Goal: Task Accomplishment & Management: Use online tool/utility

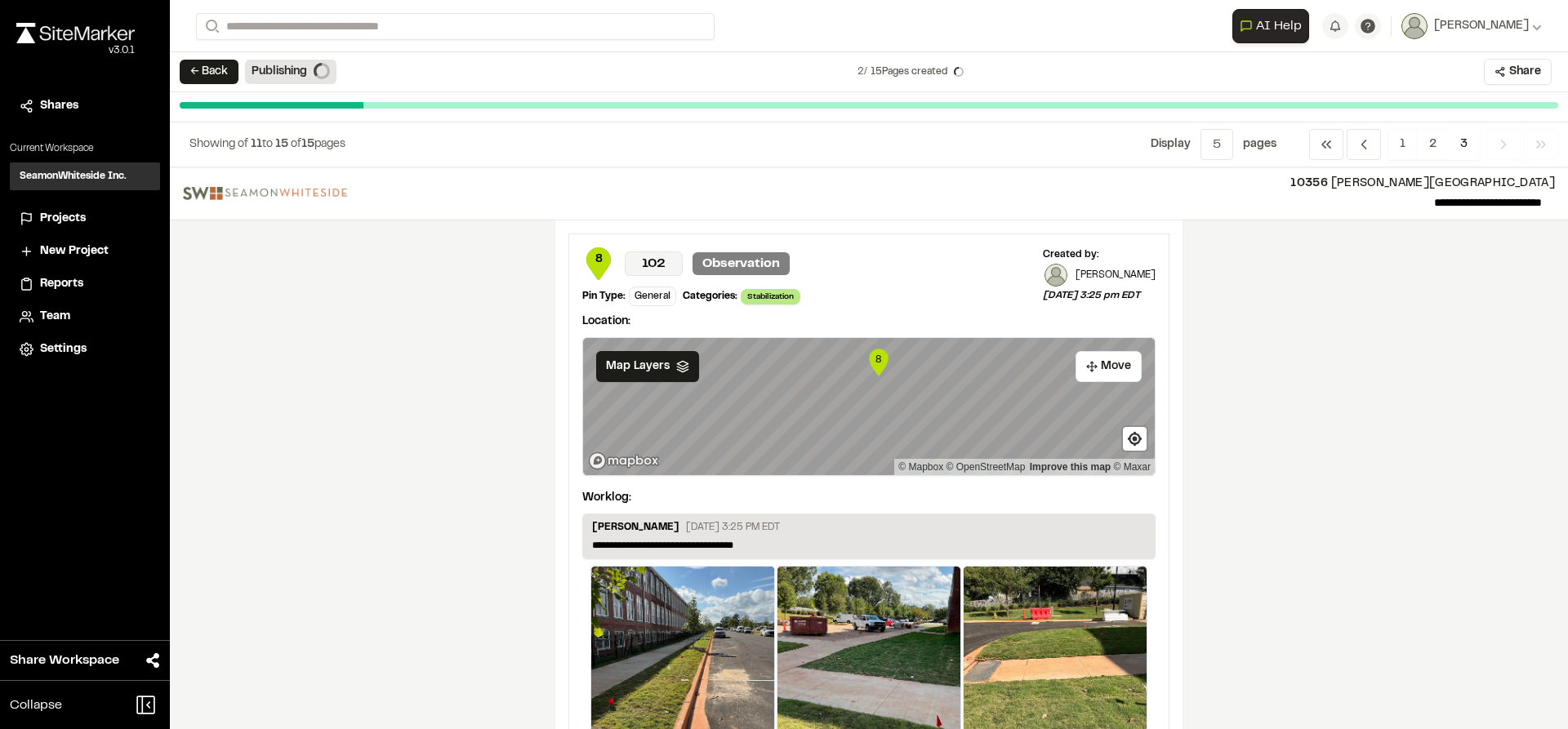
scroll to position [2989, 0]
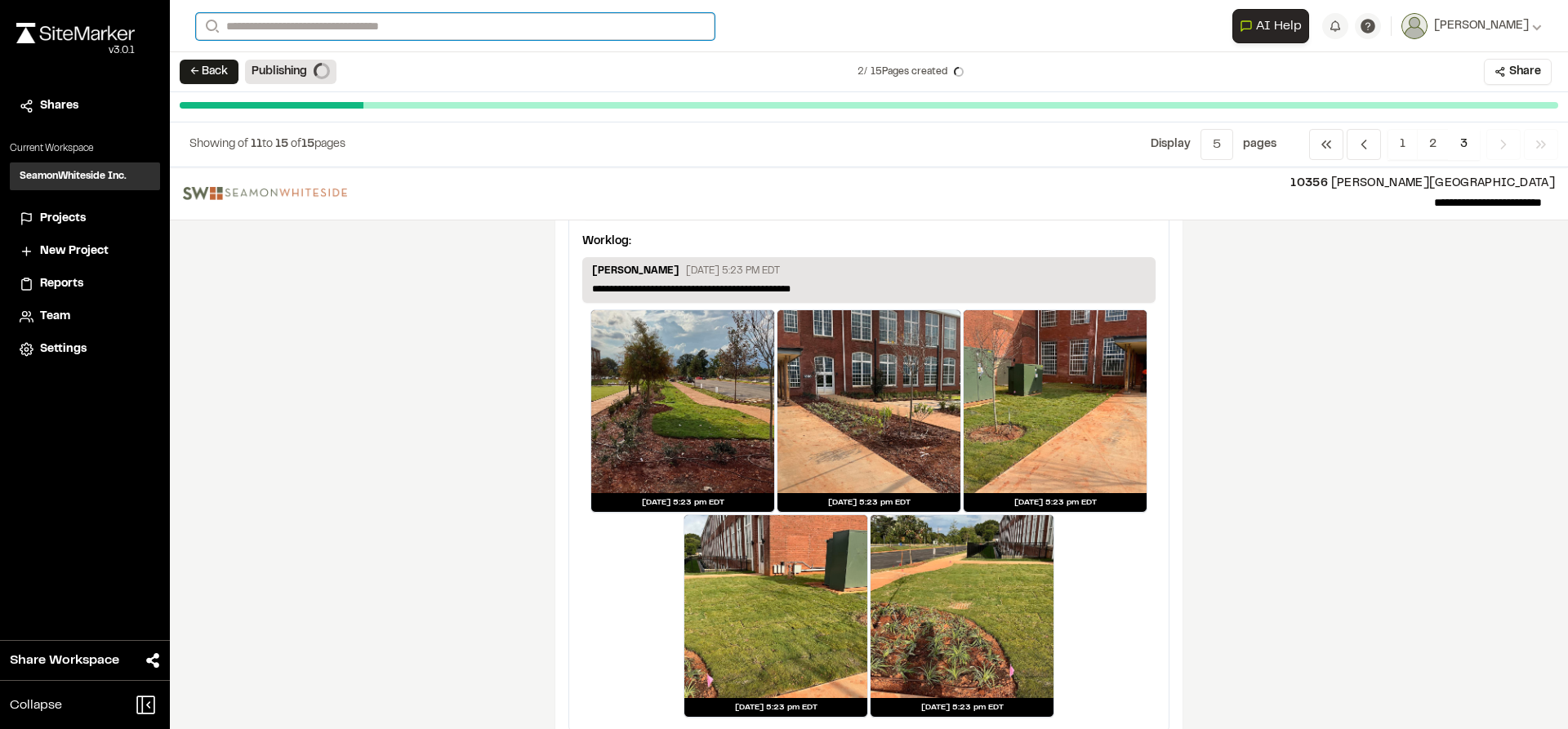
click at [258, 25] on input "Search" at bounding box center [454, 26] width 519 height 27
type input "**********"
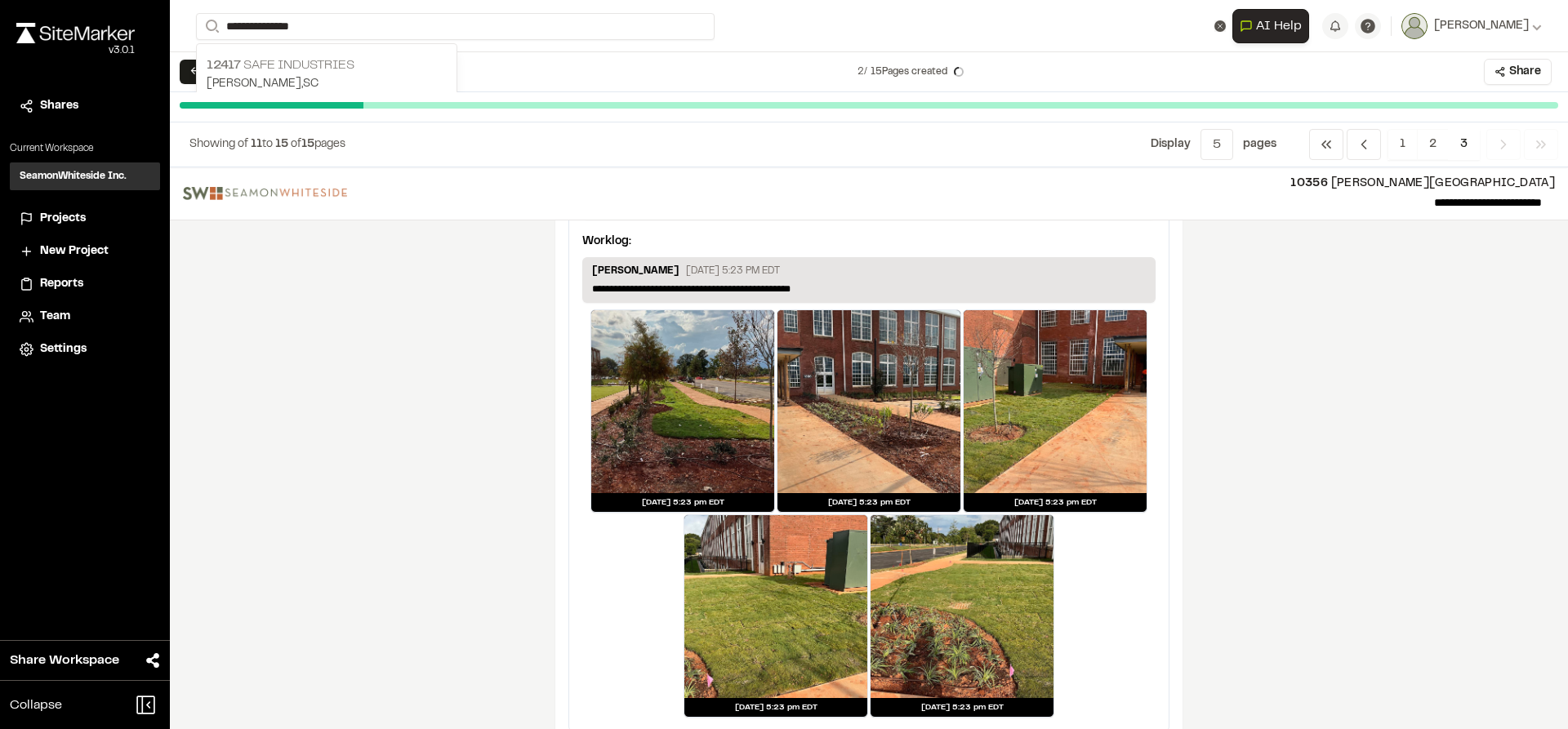
click at [286, 66] on p "12417 Safe Industries" at bounding box center [327, 64] width 241 height 19
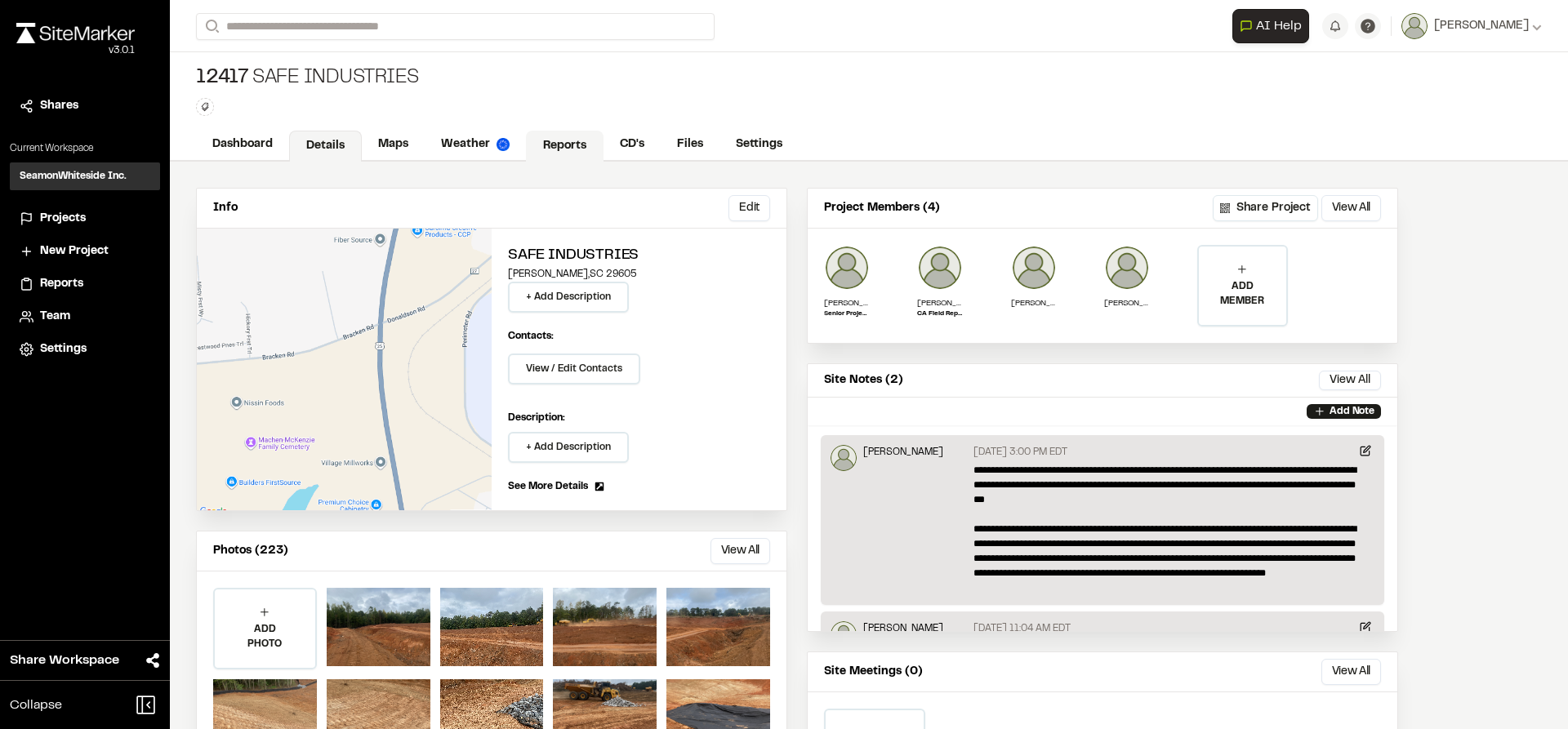
click at [566, 144] on link "Reports" at bounding box center [565, 146] width 78 height 31
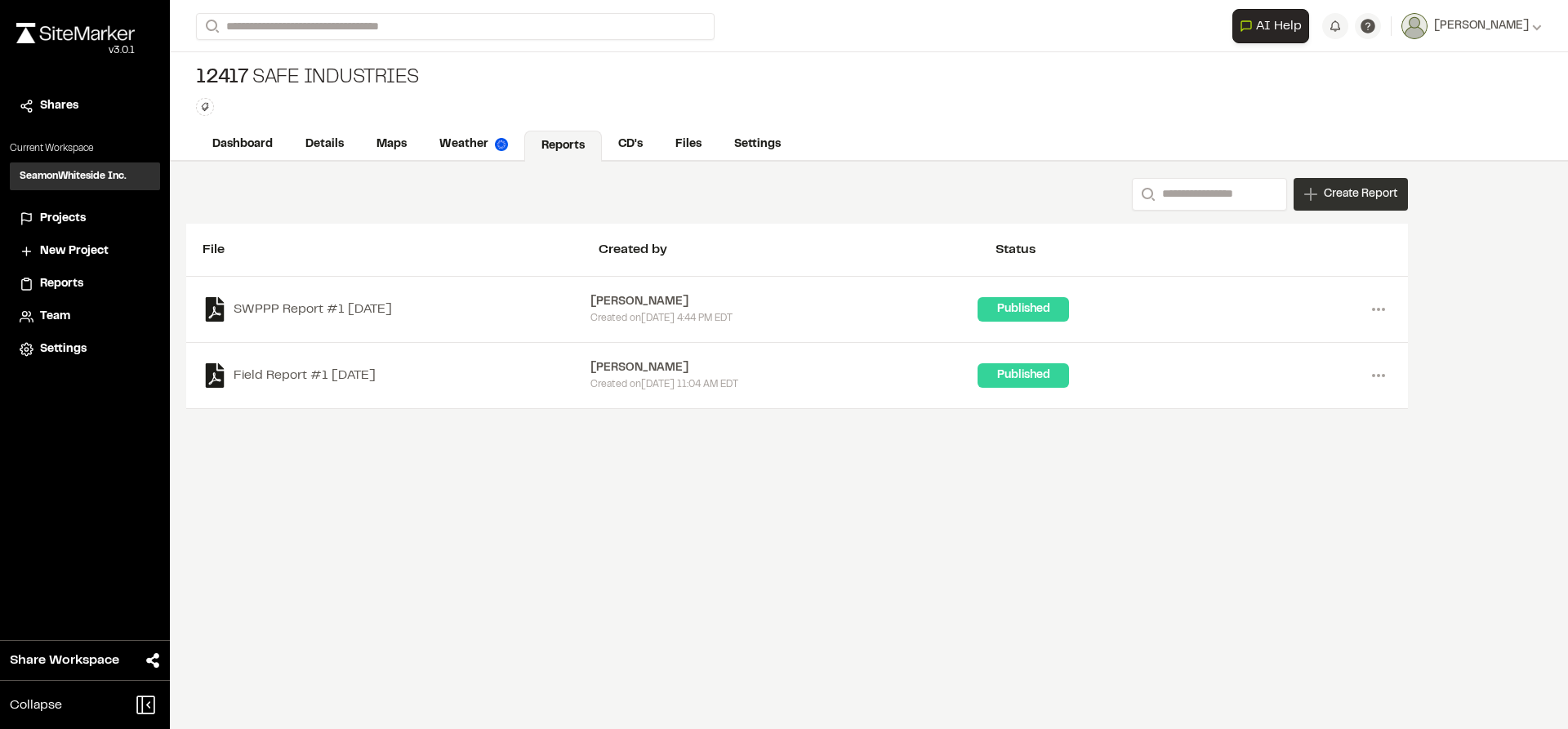
click at [1350, 203] on div "Create Report" at bounding box center [1350, 195] width 115 height 33
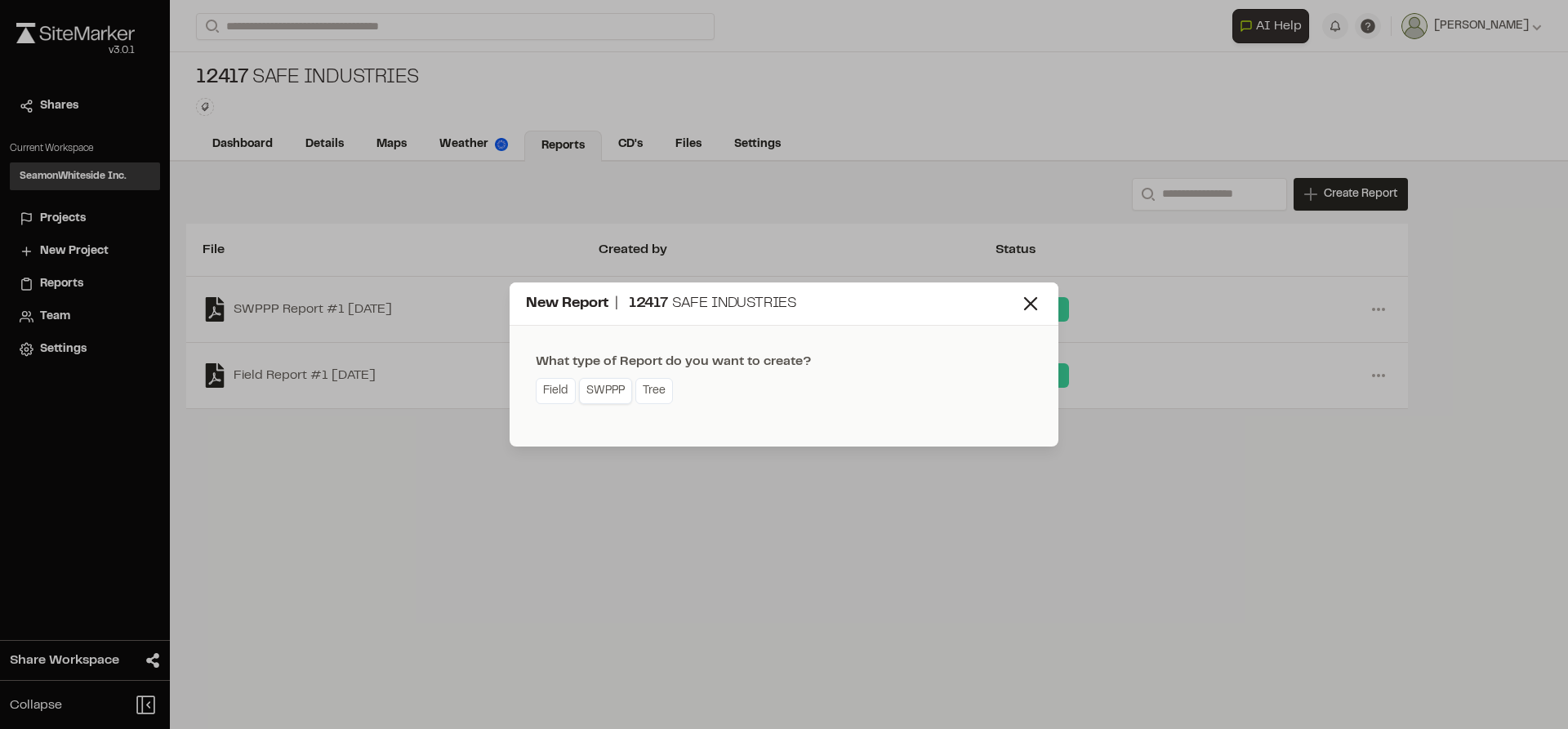
click at [600, 395] on link "SWPPP" at bounding box center [606, 391] width 53 height 26
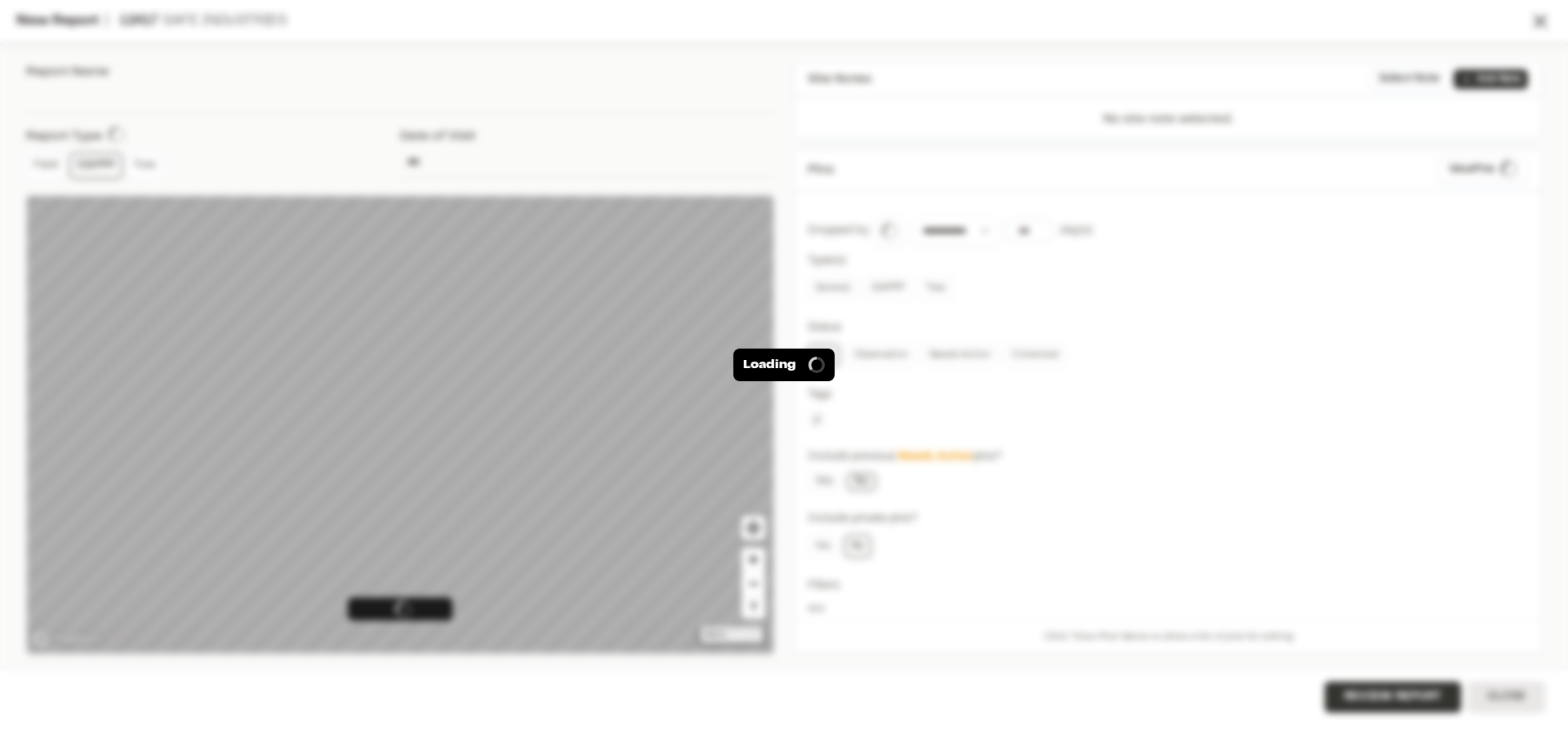
type input "**********"
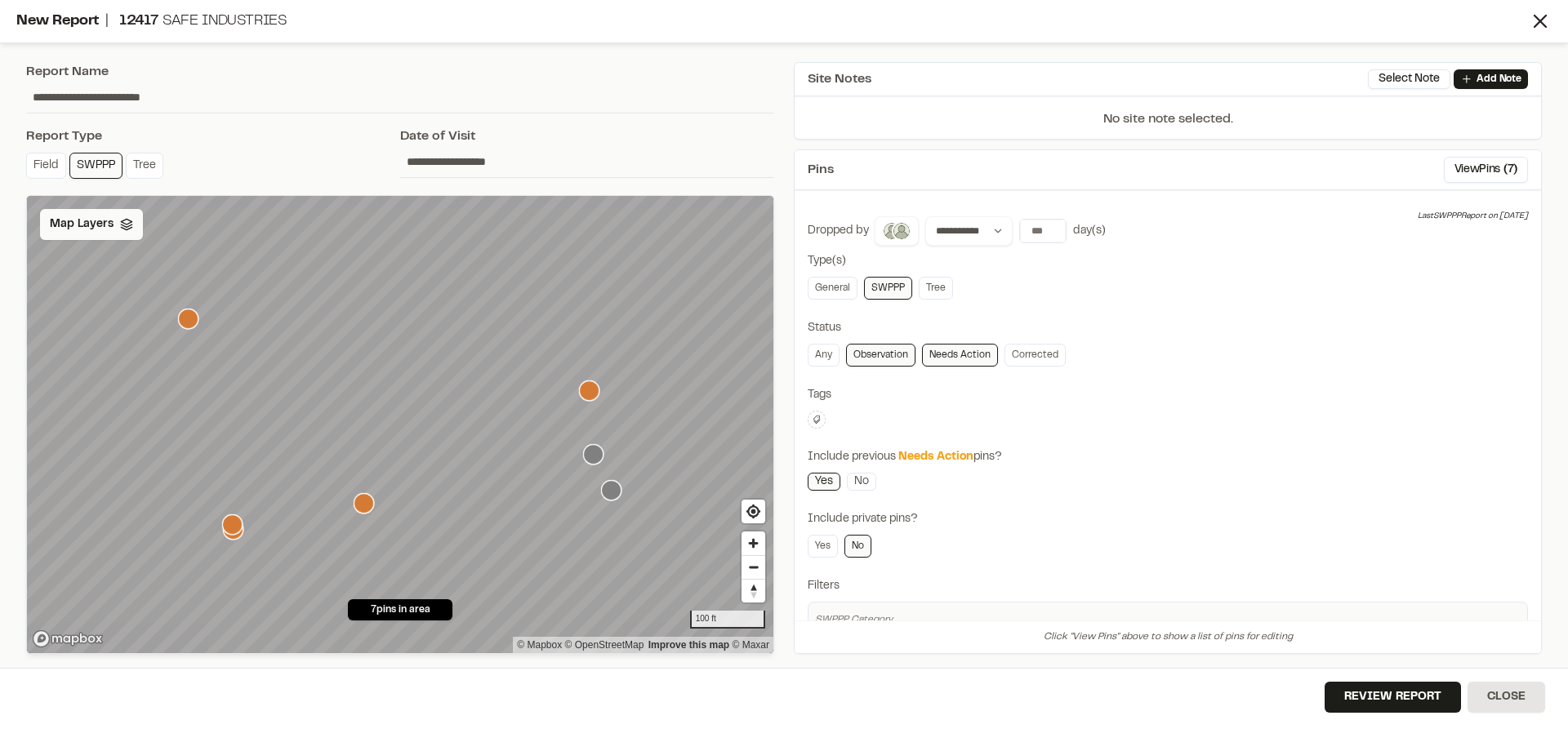
click at [77, 226] on span "Map Layers" at bounding box center [81, 225] width 63 height 18
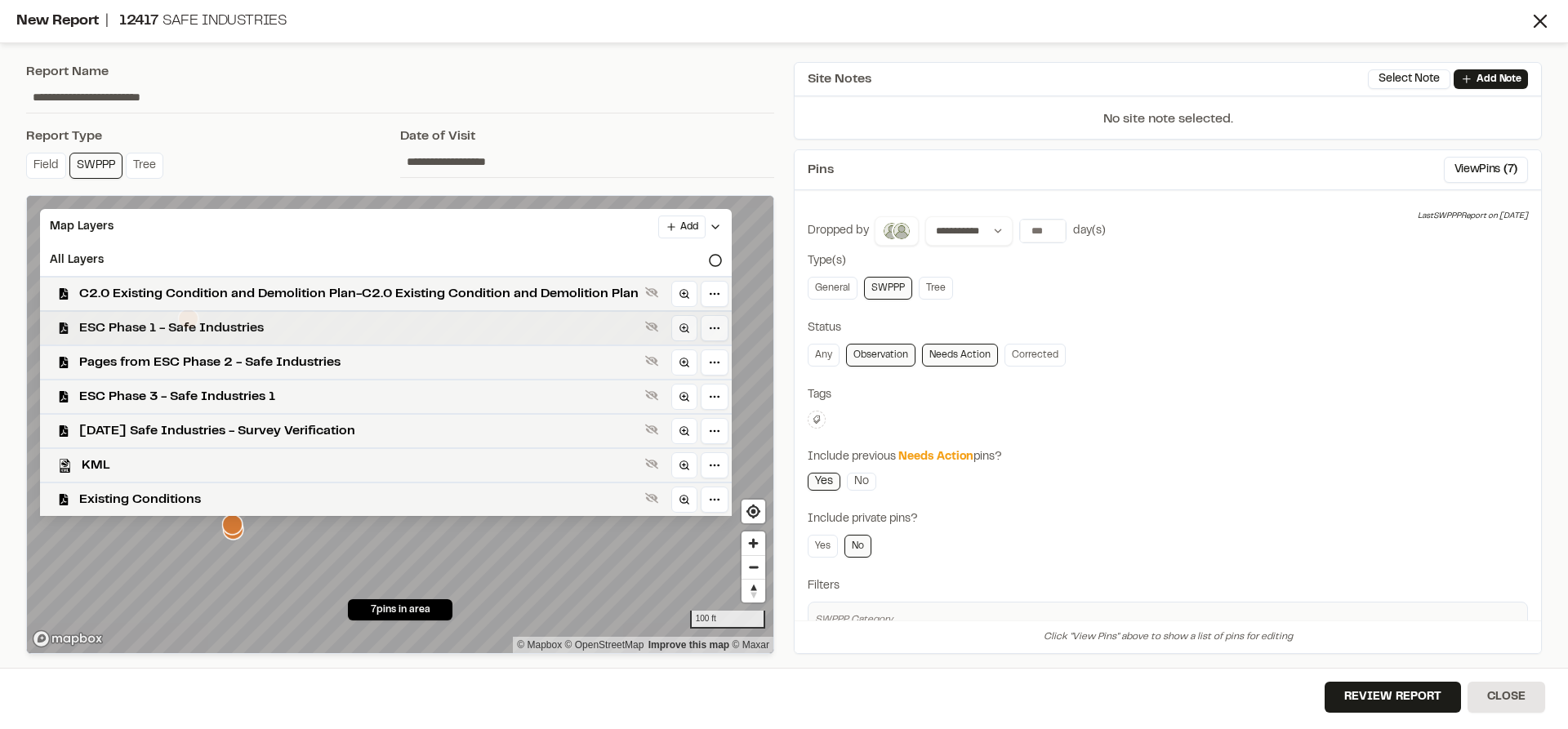
click at [174, 332] on span "ESC Phase 1 - Safe Industries" at bounding box center [358, 328] width 559 height 19
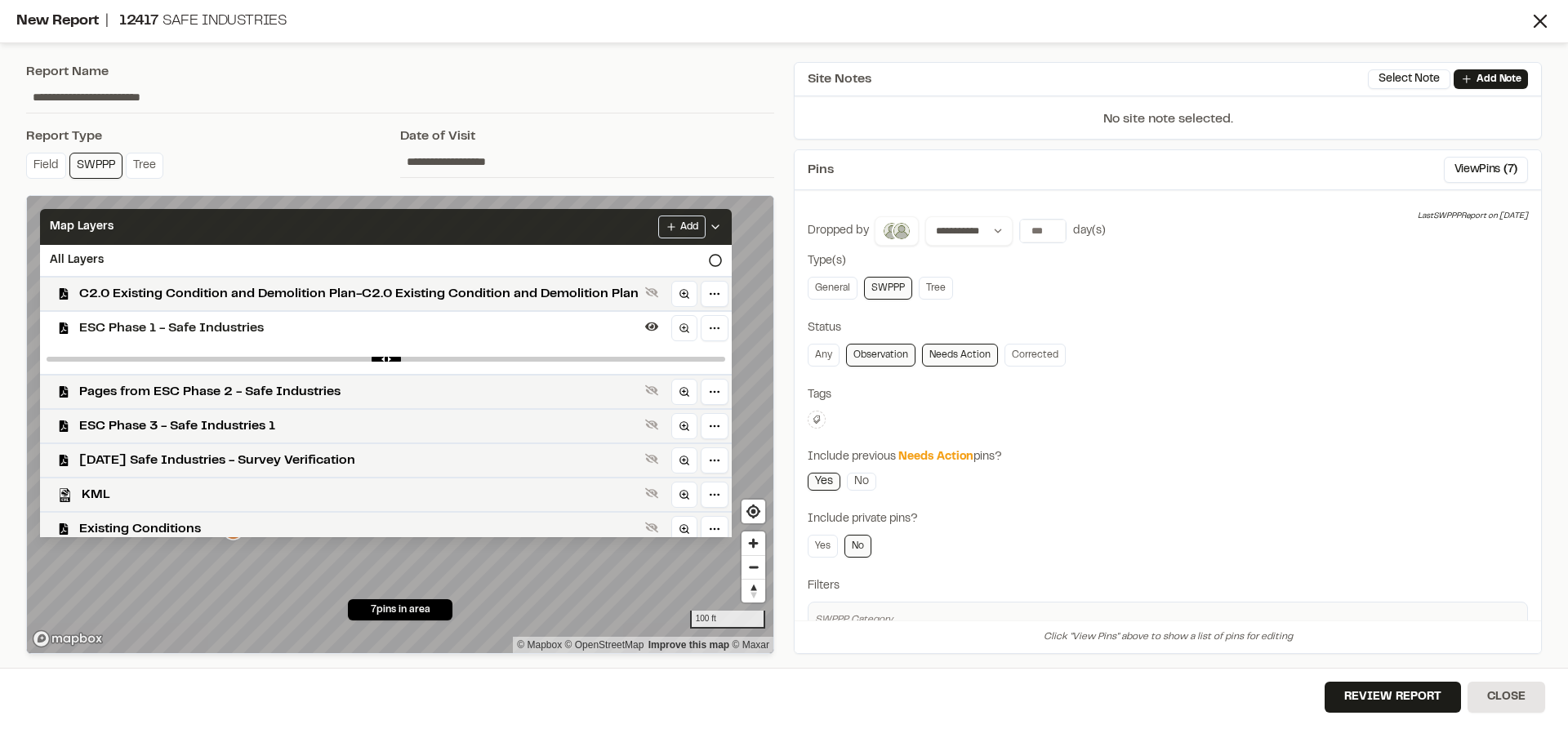
click at [719, 226] on polyline at bounding box center [715, 228] width 6 height 4
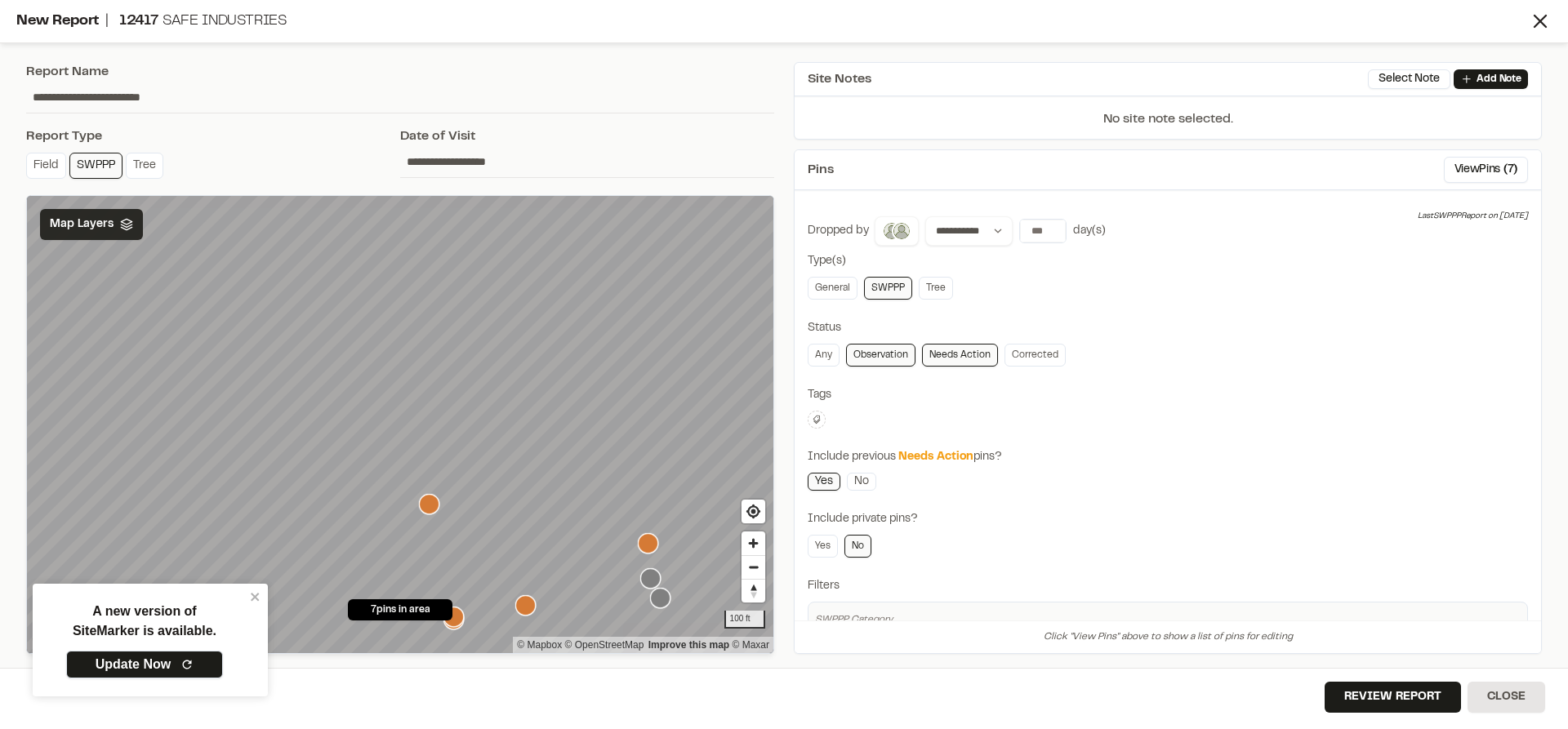
click at [199, 659] on link "Update Now" at bounding box center [144, 665] width 157 height 28
